Goal: Task Accomplishment & Management: Use online tool/utility

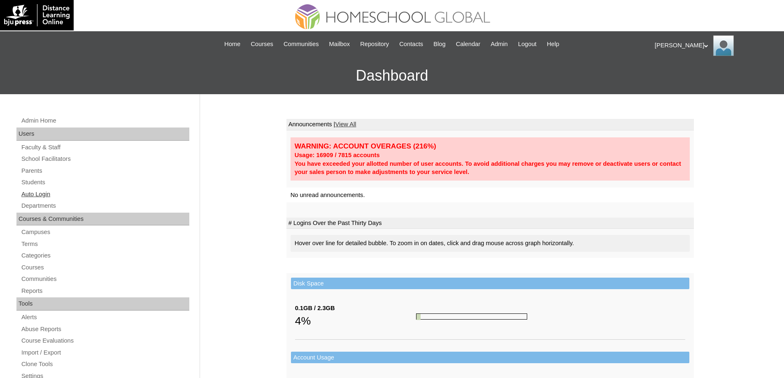
click at [57, 190] on link "Auto Login" at bounding box center [105, 194] width 169 height 10
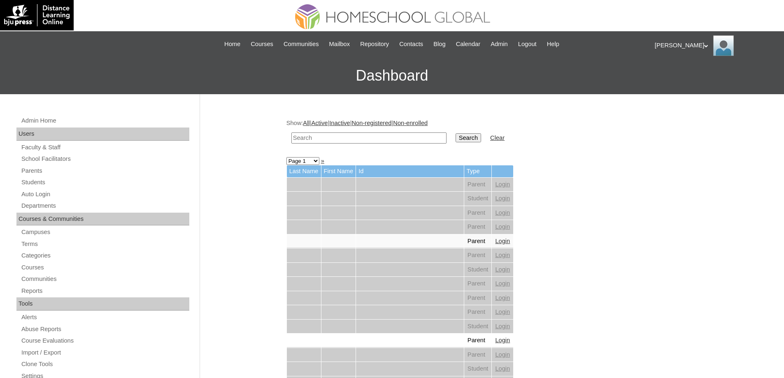
drag, startPoint x: 380, startPoint y: 140, endPoint x: 385, endPoint y: 138, distance: 5.7
click at [381, 138] on input "text" at bounding box center [368, 137] width 155 height 11
paste input "Eva Car"
type input "Eva Car"
click at [467, 143] on td "Search" at bounding box center [468, 137] width 34 height 19
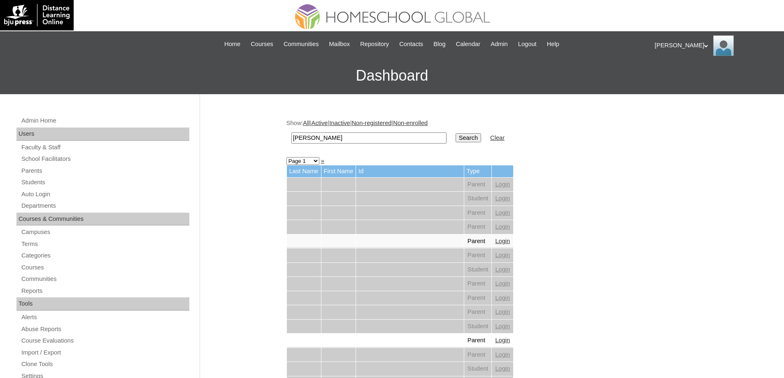
click at [469, 137] on input "Search" at bounding box center [468, 137] width 26 height 9
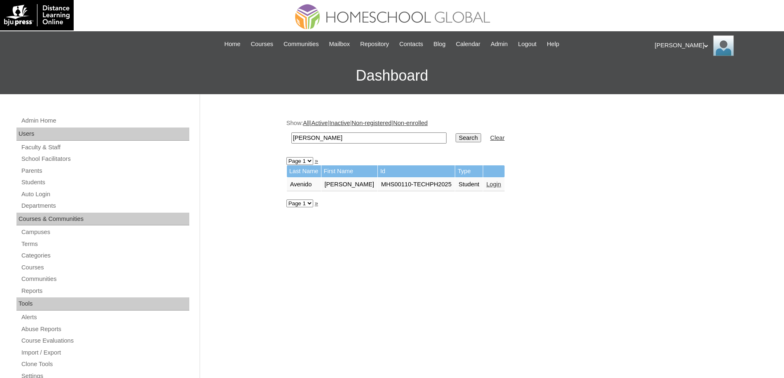
click at [492, 181] on link "Login" at bounding box center [493, 184] width 15 height 7
